Goal: Task Accomplishment & Management: Manage account settings

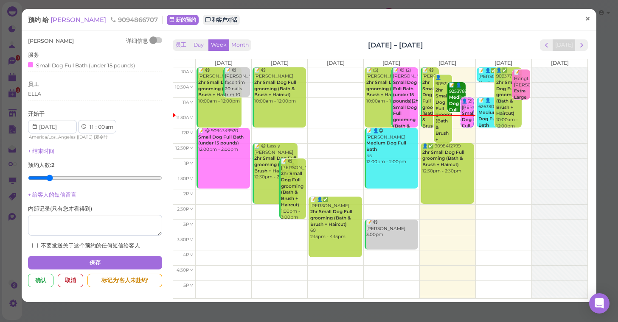
click at [590, 19] on span "×" at bounding box center [588, 19] width 6 height 12
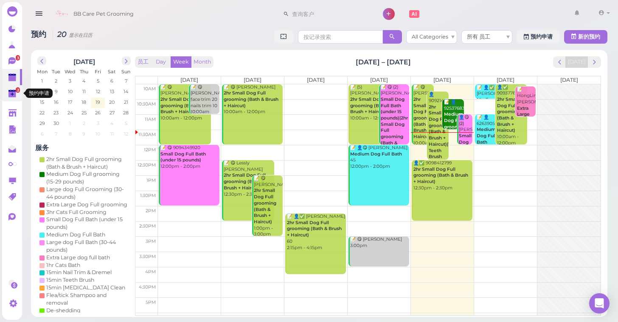
click at [18, 91] on span "2" at bounding box center [18, 90] width 4 height 6
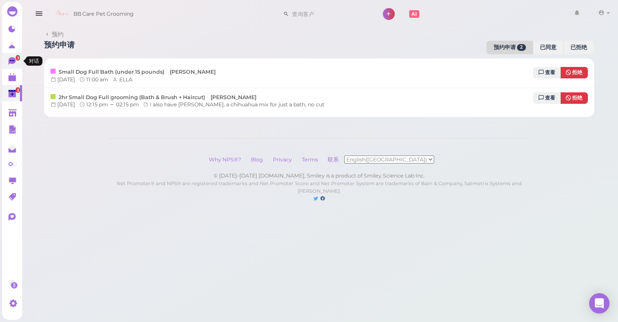
click at [14, 61] on icon at bounding box center [12, 60] width 5 height 1
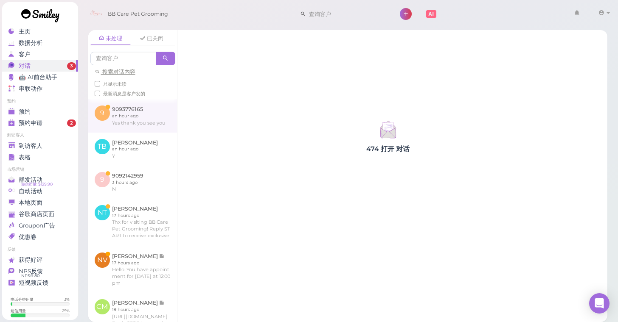
click at [126, 118] on link at bounding box center [132, 115] width 89 height 33
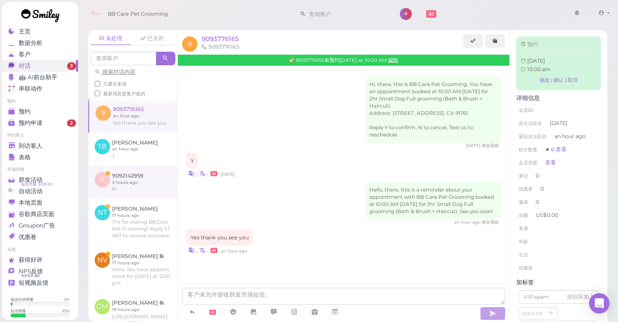
click at [132, 176] on link at bounding box center [132, 182] width 89 height 33
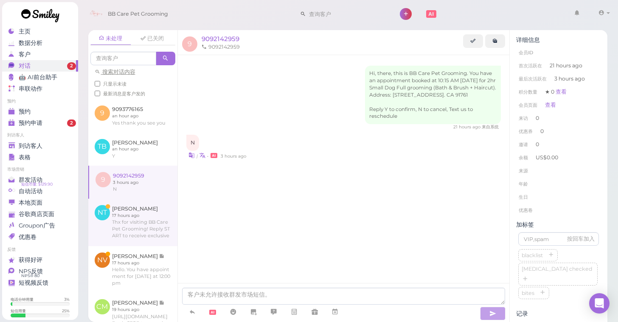
click at [134, 214] on link at bounding box center [132, 223] width 89 height 48
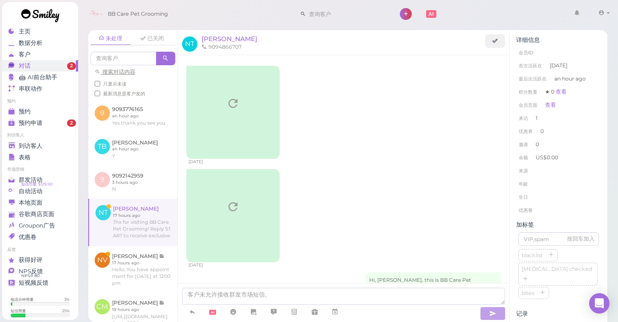
scroll to position [219, 0]
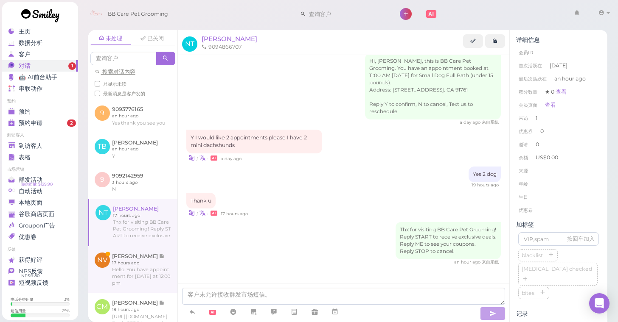
click at [133, 263] on link at bounding box center [132, 269] width 89 height 47
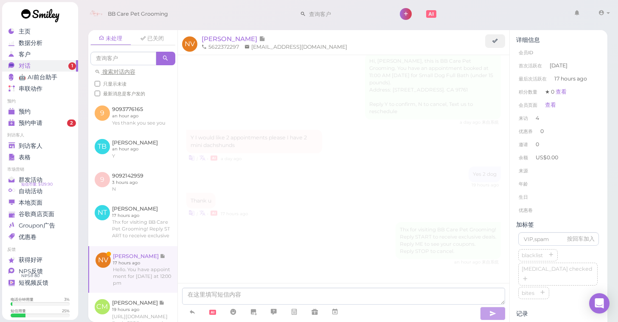
scroll to position [1024, 0]
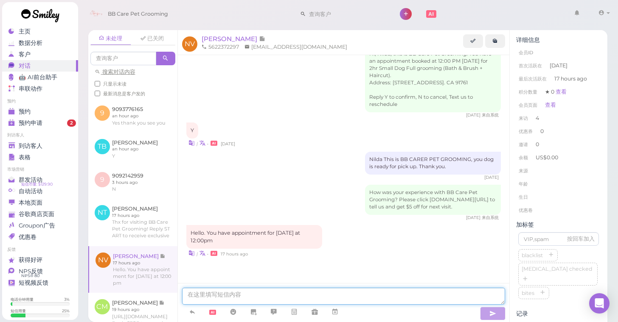
click at [233, 294] on textarea at bounding box center [343, 296] width 323 height 17
type textarea "full grooming"
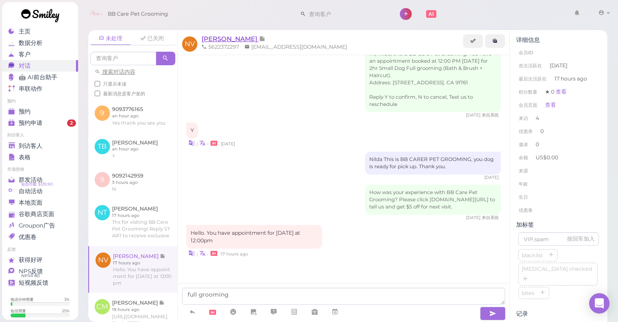
click at [226, 39] on span "[PERSON_NAME]" at bounding box center [229, 39] width 57 height 8
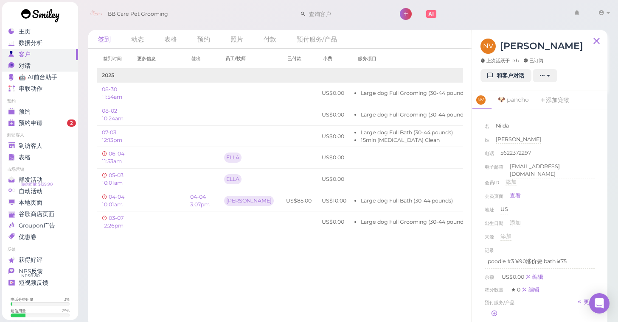
click at [67, 69] on div "对话" at bounding box center [38, 65] width 61 height 7
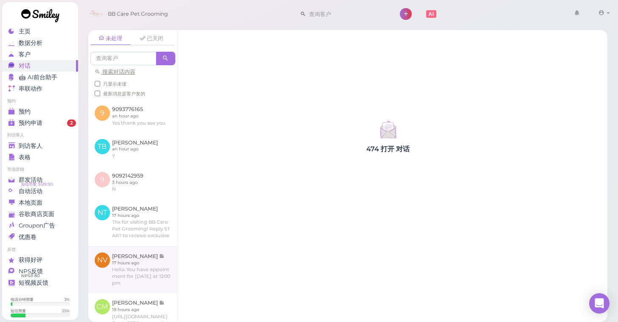
click at [140, 270] on link at bounding box center [132, 269] width 89 height 47
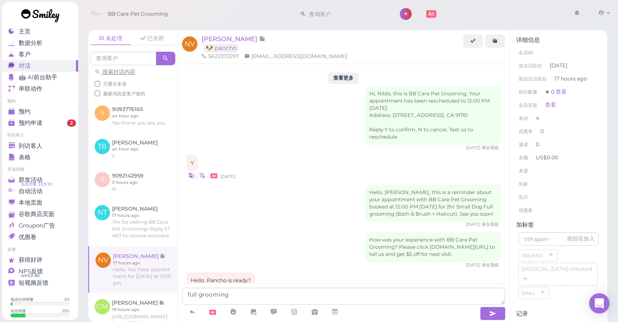
scroll to position [1024, 0]
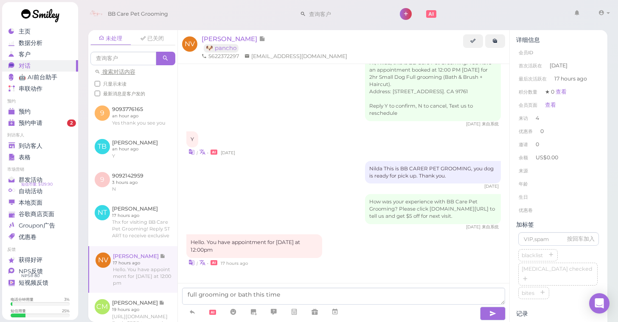
type textarea "full grooming or bath this time?"
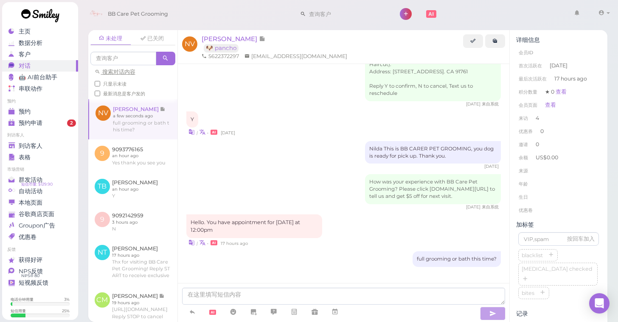
scroll to position [1044, 0]
click at [30, 143] on span "到访客人" at bounding box center [31, 146] width 24 height 7
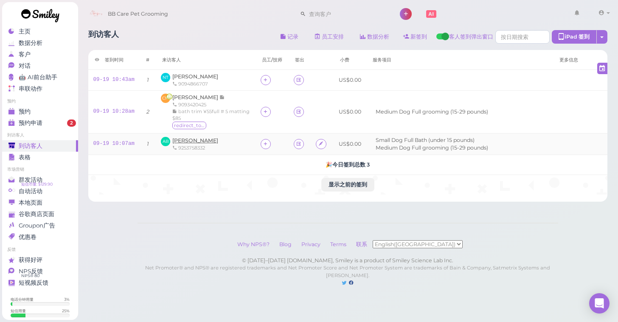
click at [188, 140] on span "[PERSON_NAME]" at bounding box center [195, 140] width 46 height 6
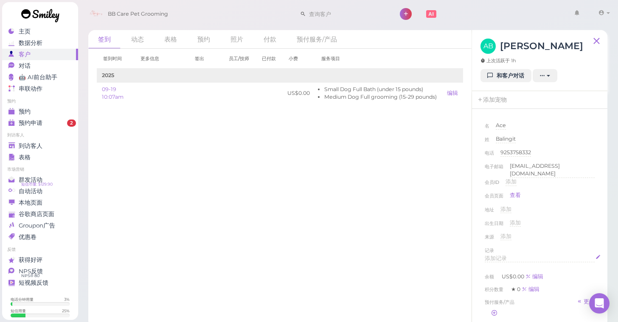
click at [504, 256] on span "添加记录" at bounding box center [495, 258] width 22 height 6
click at [536, 258] on p "捡的 ¥70+10flea+15 matting" at bounding box center [539, 262] width 104 height 8
click at [571, 258] on p "捡的 ¥70+10flea+20 matting" at bounding box center [539, 262] width 104 height 8
click at [595, 227] on div "名 Ace Ace 姓 Balingit Balingit 电话 9253758332 9253758332 电子邮箱 Acebalingit415@gmai…" at bounding box center [539, 266] width 118 height 296
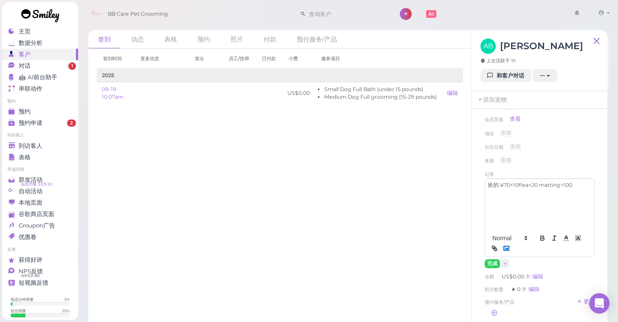
scroll to position [77, 0]
click at [492, 261] on button "完成" at bounding box center [491, 263] width 15 height 9
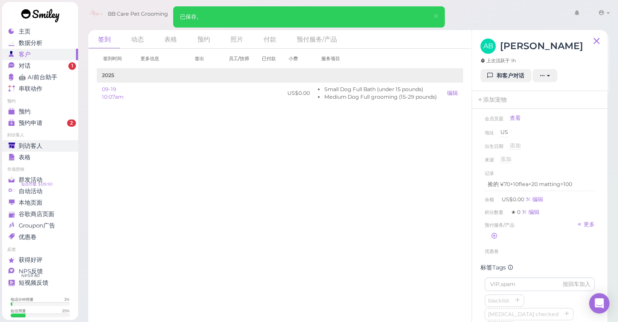
click at [41, 144] on span "到访客人" at bounding box center [31, 146] width 24 height 7
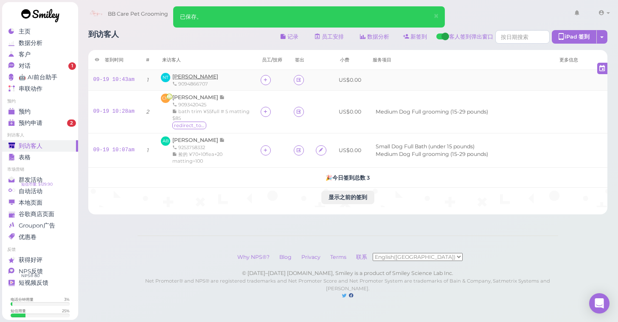
click at [189, 77] on span "[PERSON_NAME]" at bounding box center [195, 76] width 46 height 6
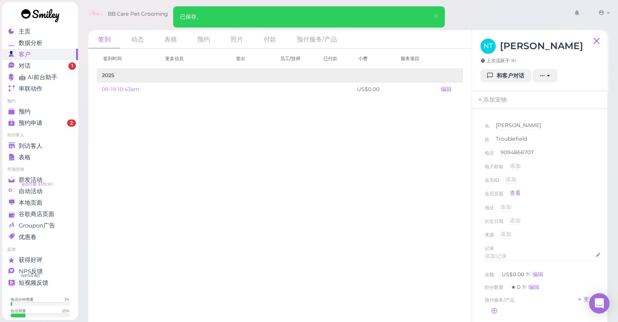
click at [504, 253] on span "添加记录" at bounding box center [495, 256] width 22 height 6
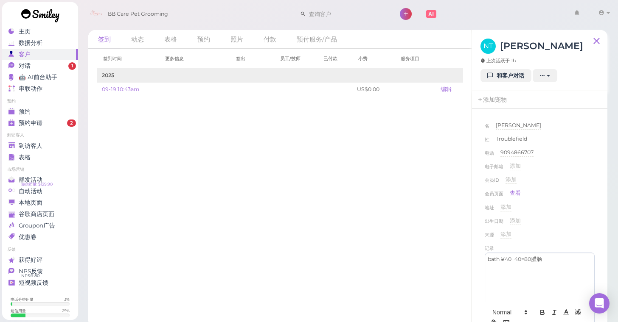
click at [593, 198] on div "会员页面 查看" at bounding box center [539, 196] width 110 height 12
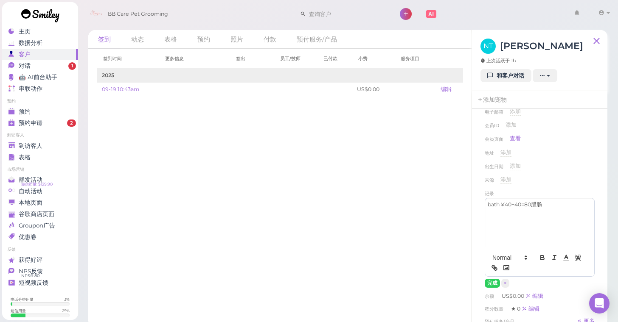
scroll to position [66, 0]
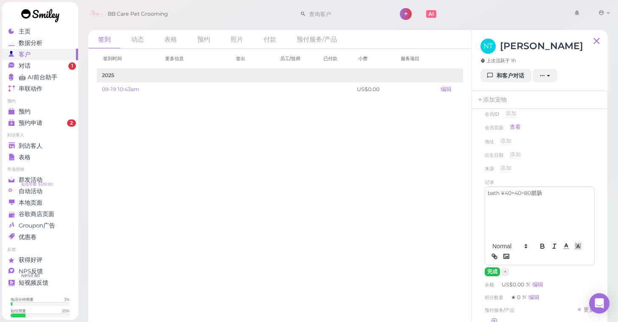
click at [488, 271] on button "完成" at bounding box center [491, 272] width 15 height 9
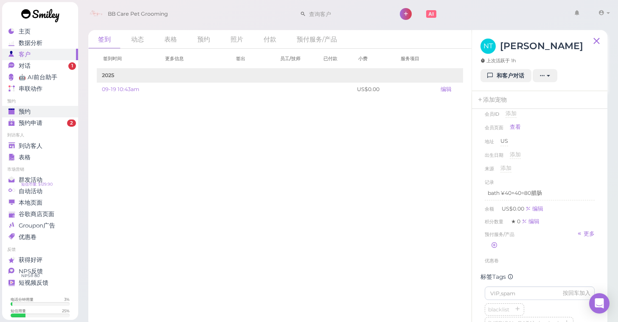
click at [32, 109] on div "预约" at bounding box center [38, 111] width 61 height 7
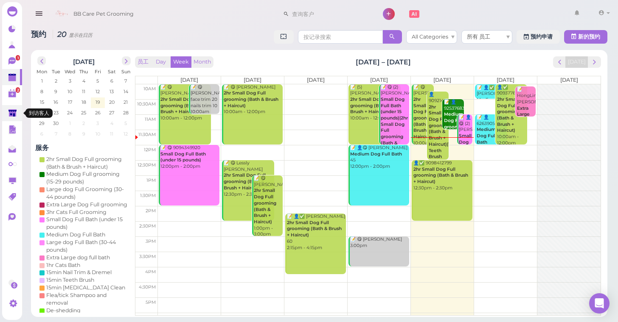
click at [15, 114] on polygon at bounding box center [12, 112] width 8 height 7
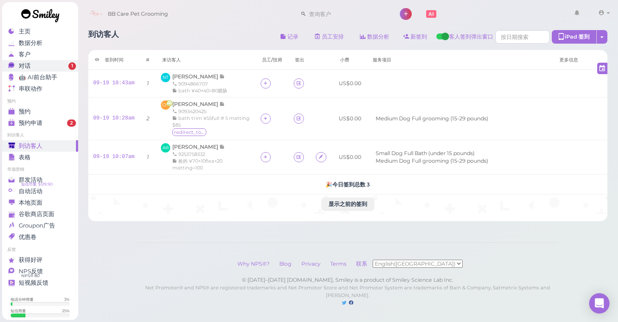
click at [30, 67] on span "对话" at bounding box center [25, 65] width 12 height 7
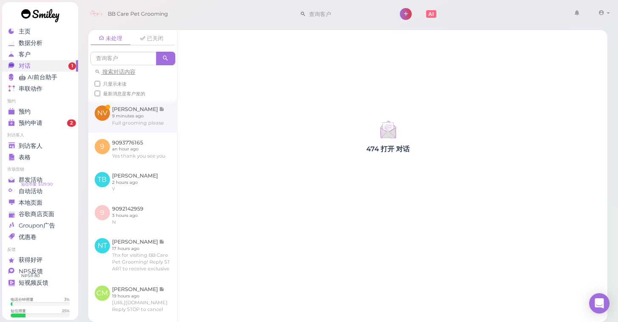
click at [134, 123] on link at bounding box center [132, 115] width 89 height 33
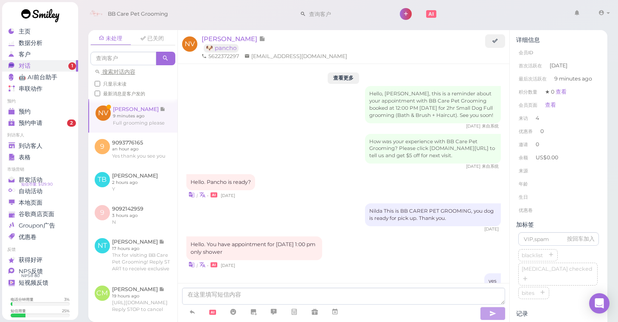
scroll to position [977, 0]
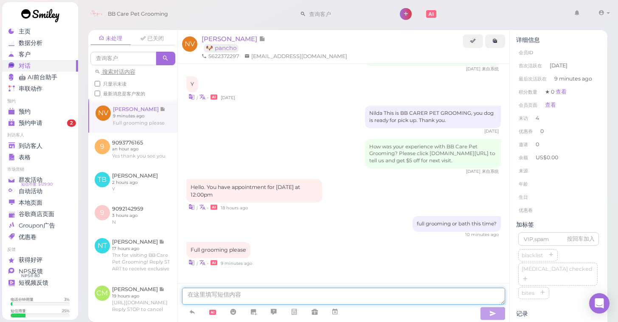
click at [324, 294] on textarea at bounding box center [343, 296] width 323 height 17
type textarea "o"
type textarea "can you coming 11?"
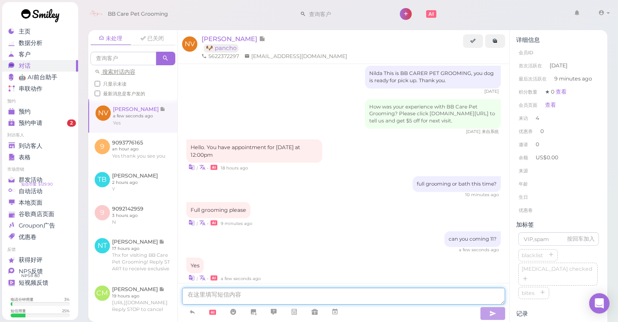
scroll to position [1031, 0]
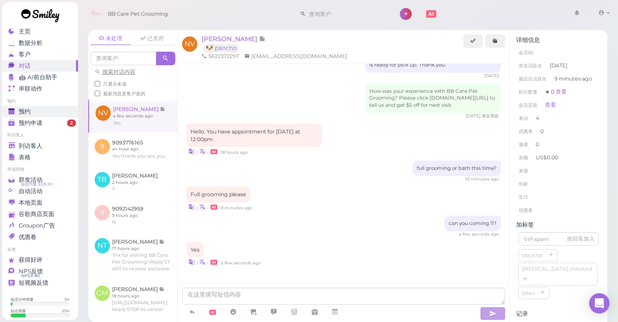
click at [28, 107] on link "预约" at bounding box center [40, 111] width 76 height 11
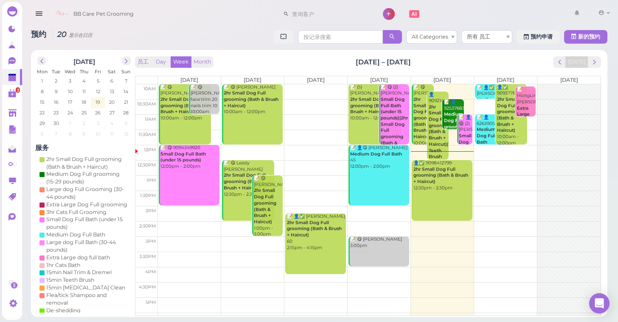
click at [439, 174] on b "2hr Small Dog Full grooming (Bath & Brush + Haircut)" at bounding box center [440, 176] width 55 height 18
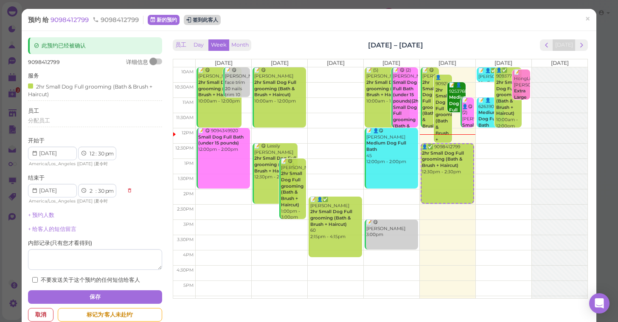
click at [213, 22] on button "签到此客人" at bounding box center [202, 20] width 37 height 10
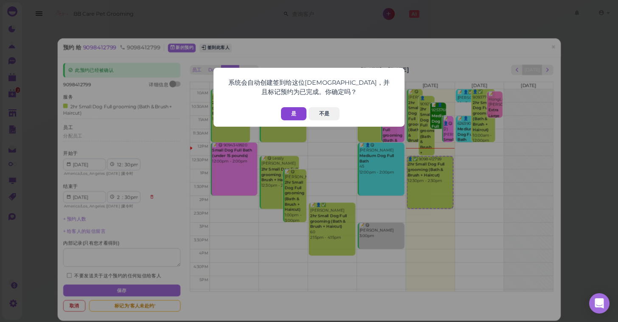
click at [285, 112] on button "是" at bounding box center [293, 113] width 25 height 13
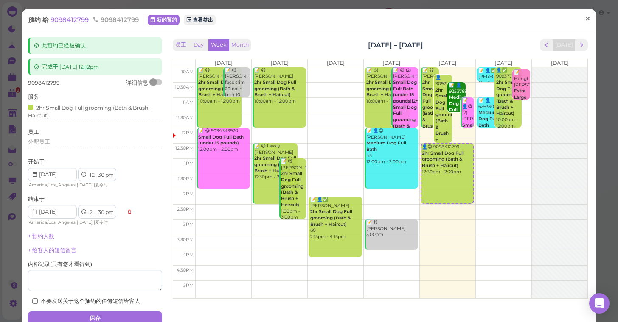
click at [591, 23] on link "×" at bounding box center [587, 20] width 16 height 20
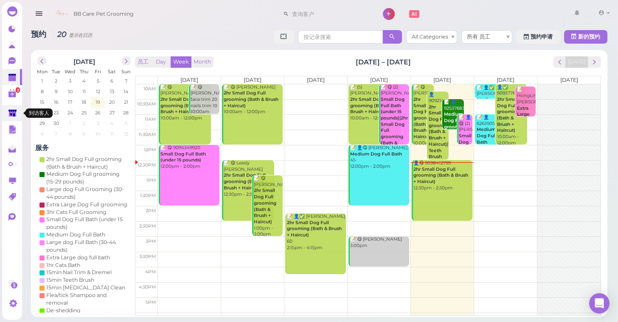
click at [18, 115] on link at bounding box center [12, 113] width 20 height 16
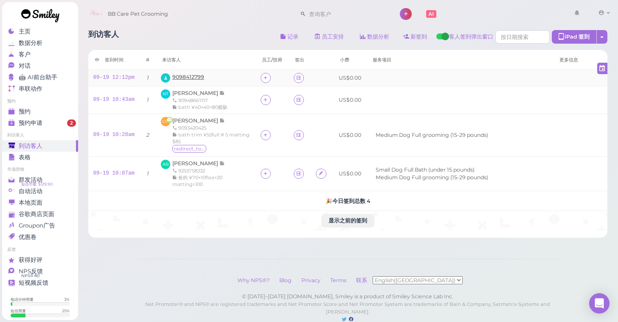
click at [181, 78] on span "9098412799" at bounding box center [188, 77] width 32 height 6
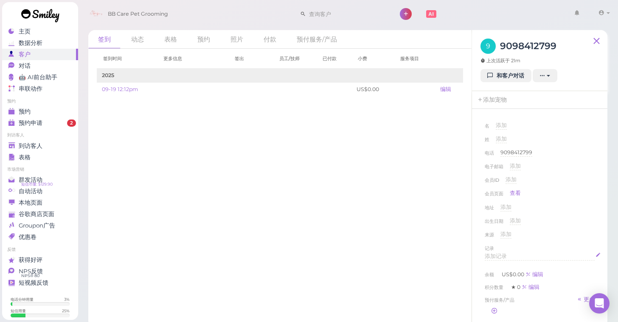
click at [509, 254] on div "添加记录" at bounding box center [539, 257] width 110 height 8
click at [557, 231] on div "来源 添加" at bounding box center [539, 238] width 110 height 14
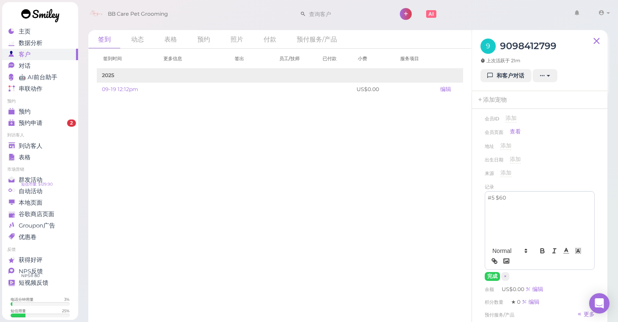
scroll to position [64, 0]
click at [490, 274] on button "完成" at bounding box center [491, 274] width 15 height 9
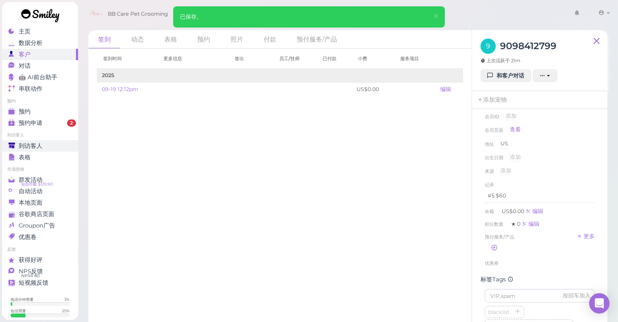
click at [36, 143] on span "到访客人" at bounding box center [31, 146] width 24 height 7
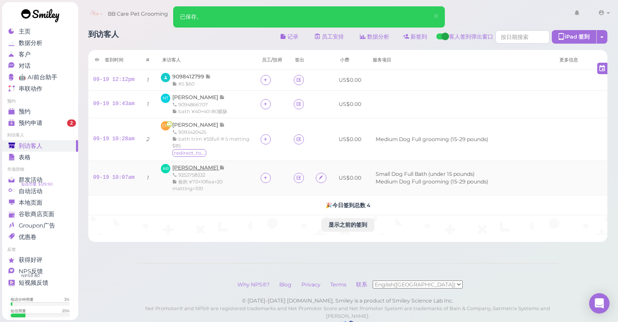
click at [185, 165] on span "[PERSON_NAME]" at bounding box center [195, 168] width 47 height 6
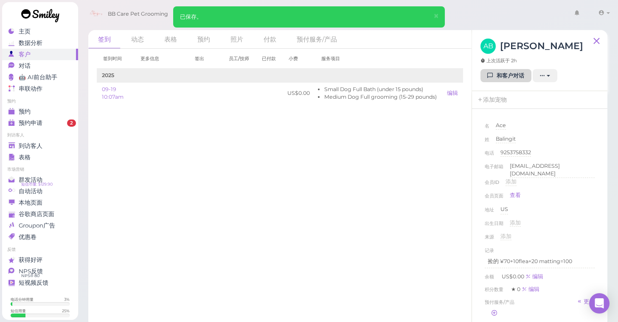
click at [494, 79] on link "和客户对话" at bounding box center [505, 76] width 51 height 14
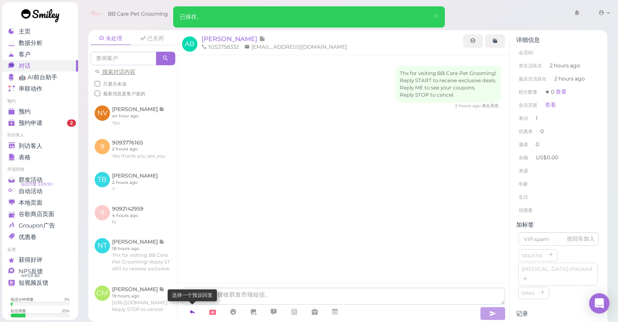
click at [193, 312] on icon at bounding box center [192, 312] width 7 height 8
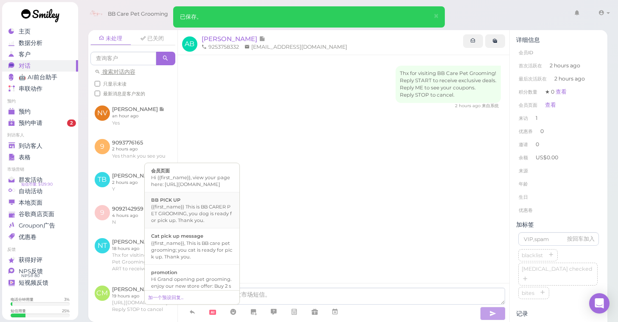
click at [194, 218] on div "{{first_name}} This is BB CARER PET GROOMING, you dog is ready for pick up. Tha…" at bounding box center [192, 214] width 82 height 20
type textarea "{{first_name}} This is BB CARER PET GROOMING, you dog is ready for pick up. Tha…"
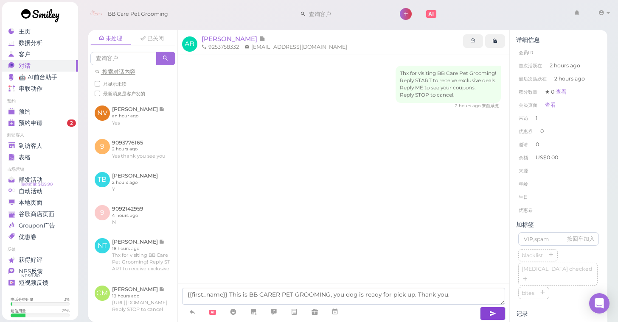
click at [492, 311] on icon "button" at bounding box center [492, 314] width 7 height 8
click at [489, 310] on icon "button" at bounding box center [492, 314] width 7 height 8
